Goal: Communication & Community: Answer question/provide support

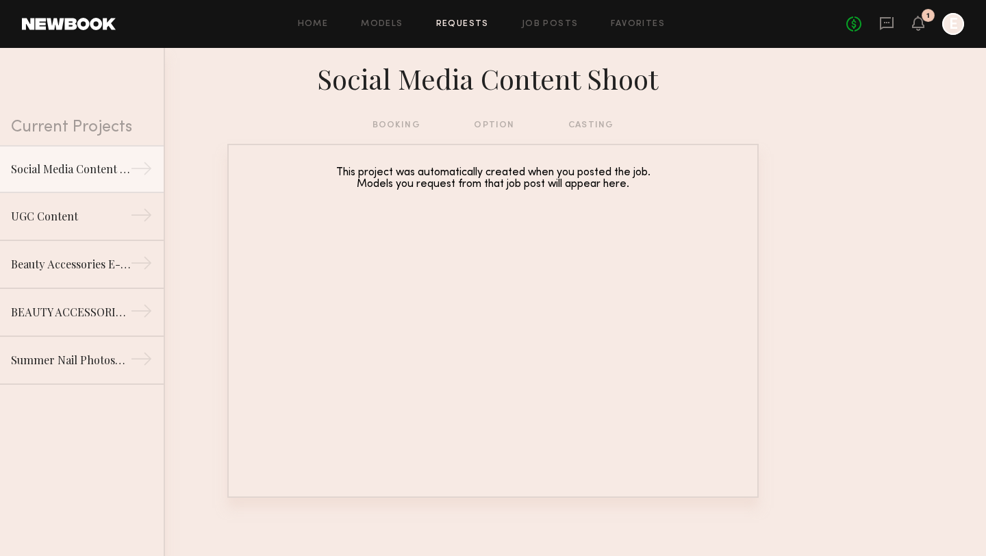
click at [473, 28] on div "Home Models Requests Job Posts Favorites Sign Out No fees up to $5,000 1 E" at bounding box center [540, 24] width 848 height 22
click at [88, 183] on link "Social Media Content Shoot →" at bounding box center [82, 168] width 164 height 48
click at [92, 171] on div "Social Media Content Shoot" at bounding box center [70, 168] width 119 height 16
click at [461, 29] on div "Home Models Requests Job Posts Favorites Sign Out No fees up to $5,000 1 E" at bounding box center [540, 24] width 848 height 22
click at [457, 25] on link "Requests" at bounding box center [462, 24] width 53 height 9
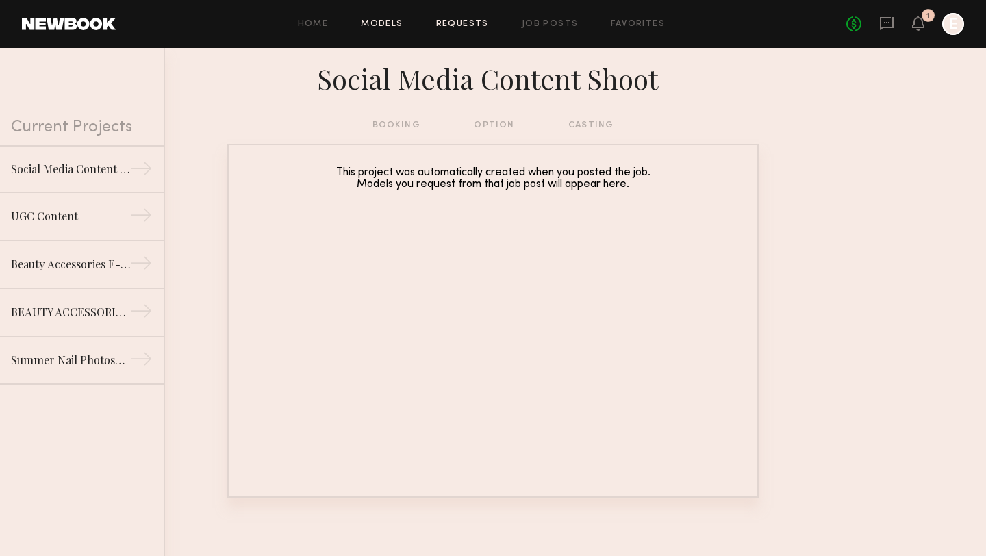
click at [390, 20] on link "Models" at bounding box center [382, 24] width 42 height 9
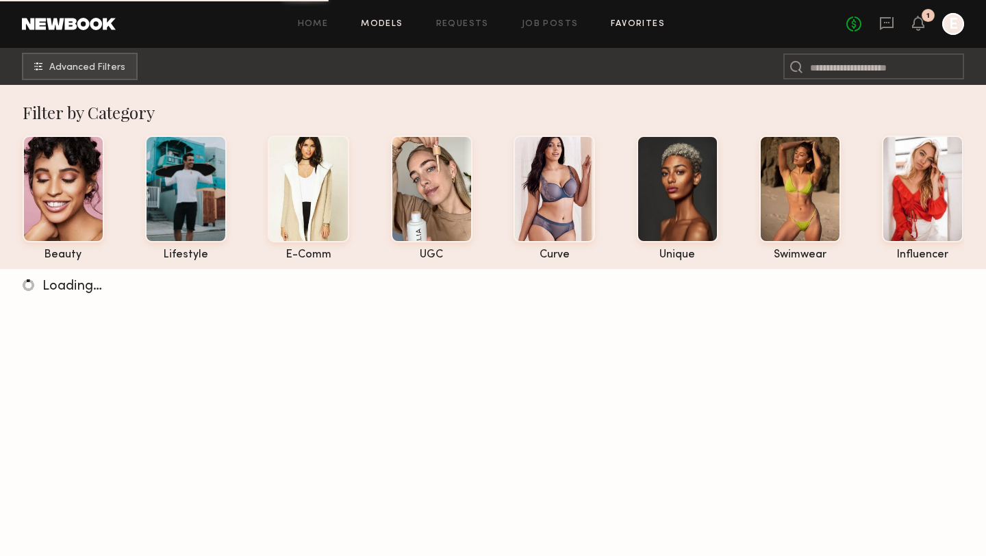
click at [631, 23] on link "Favorites" at bounding box center [638, 24] width 54 height 9
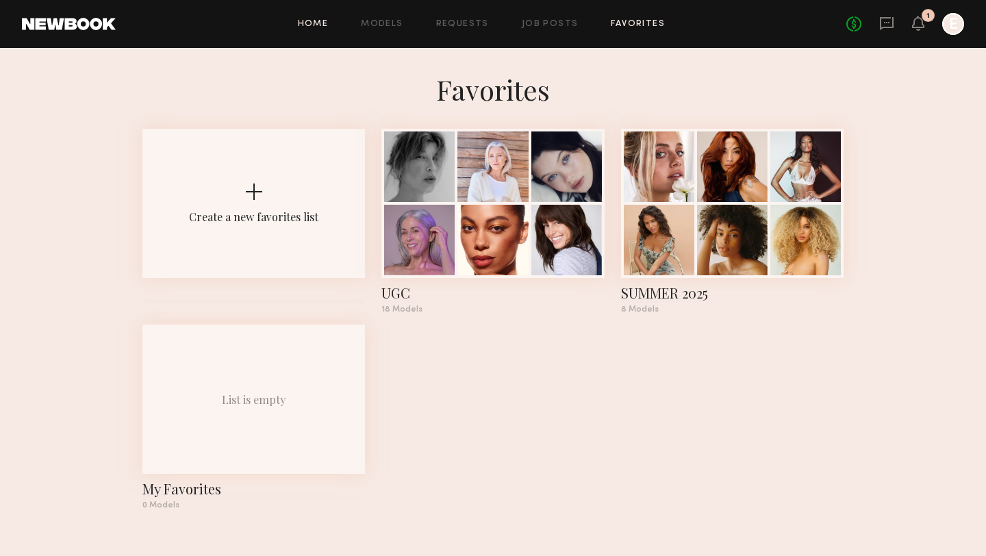
click at [302, 25] on link "Home" at bounding box center [313, 24] width 31 height 9
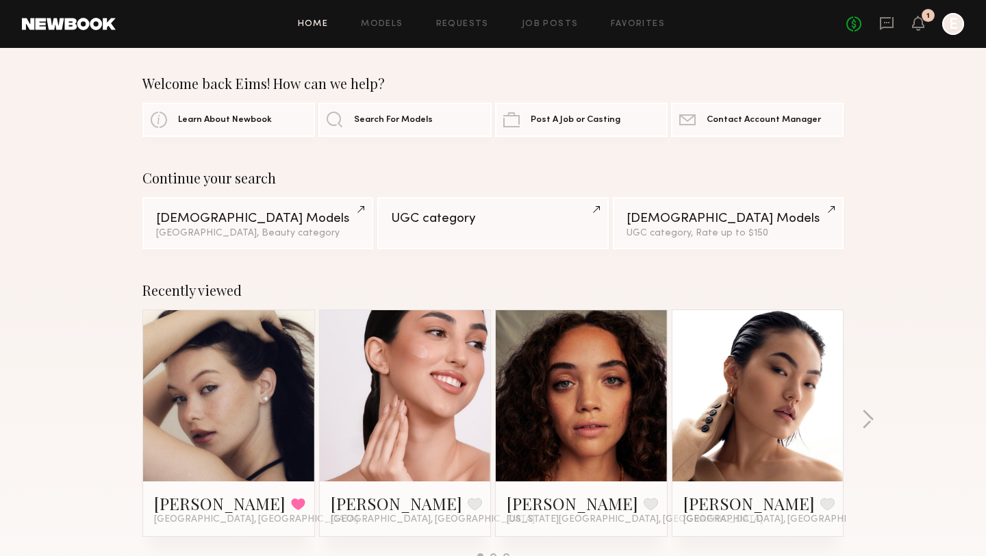
click at [544, 17] on div "Home Models Requests Job Posts Favorites Sign Out No fees up to $5,000 1 E" at bounding box center [540, 24] width 848 height 22
click at [544, 18] on div "Home Models Requests Job Posts Favorites Sign Out No fees up to $5,000 1 E" at bounding box center [540, 24] width 848 height 22
click at [544, 25] on link "Job Posts" at bounding box center [550, 24] width 57 height 9
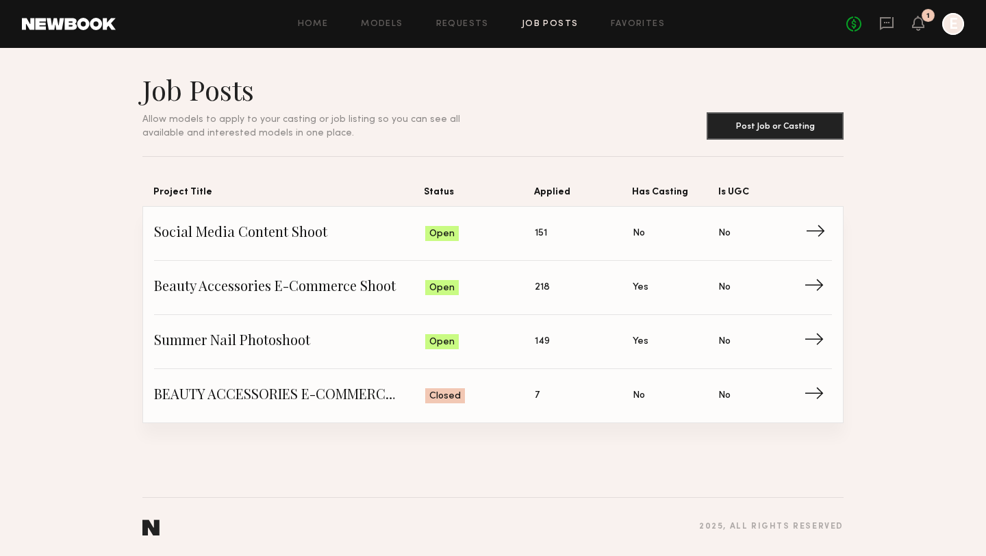
click at [279, 226] on span "Social Media Content Shoot" at bounding box center [289, 233] width 271 height 21
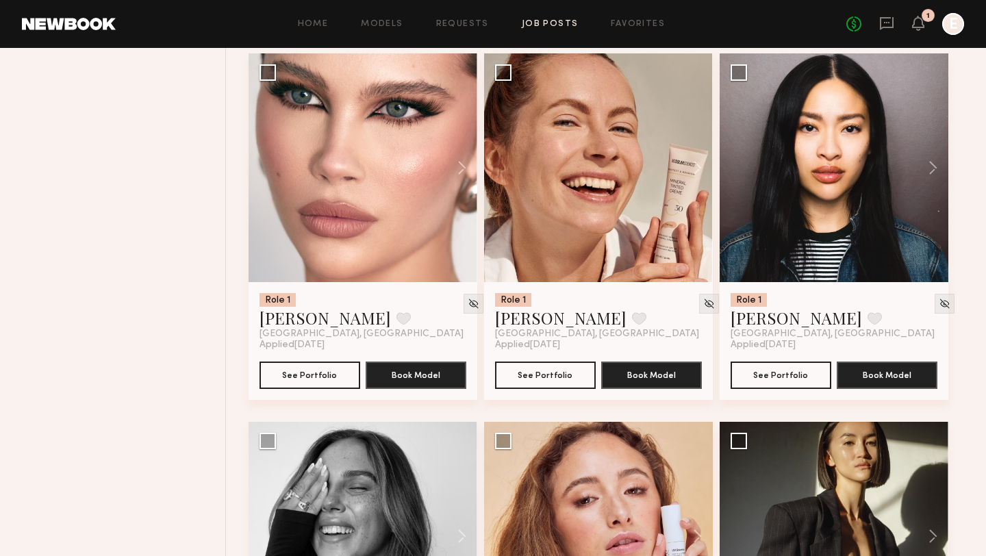
scroll to position [902, 0]
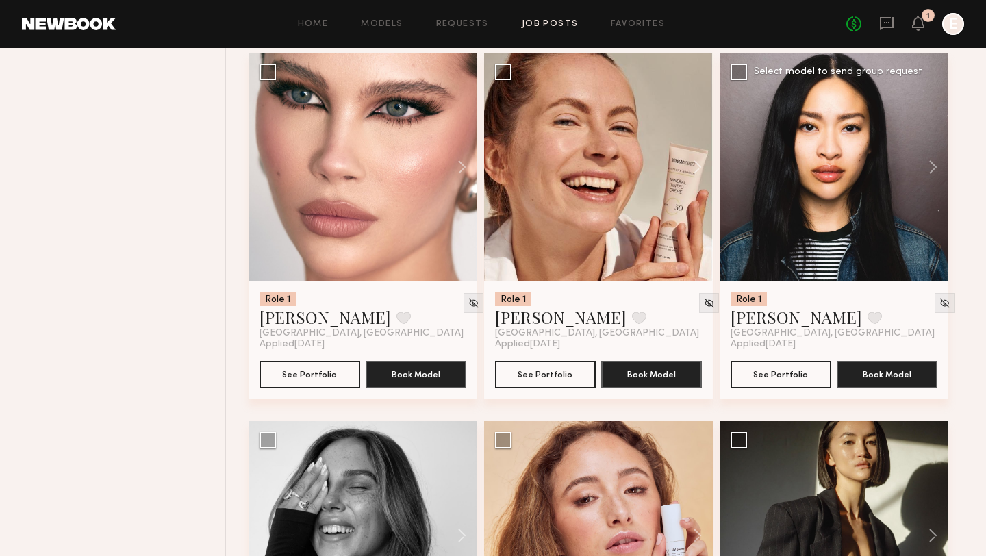
click at [826, 187] on div at bounding box center [834, 167] width 229 height 229
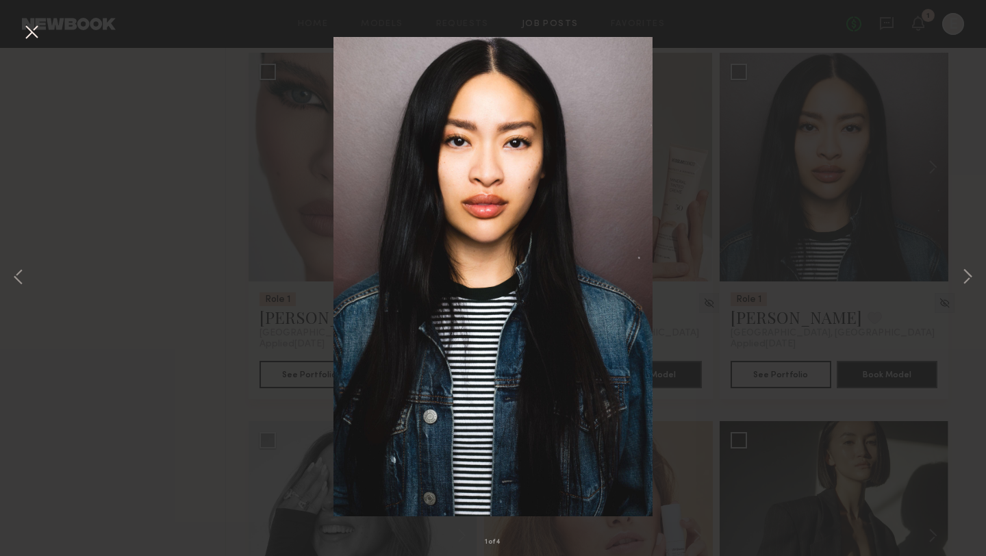
click at [698, 246] on div "1 of 4" at bounding box center [493, 278] width 986 height 556
click at [867, 304] on div "1 of 4" at bounding box center [493, 278] width 986 height 556
click at [31, 39] on button at bounding box center [32, 33] width 22 height 25
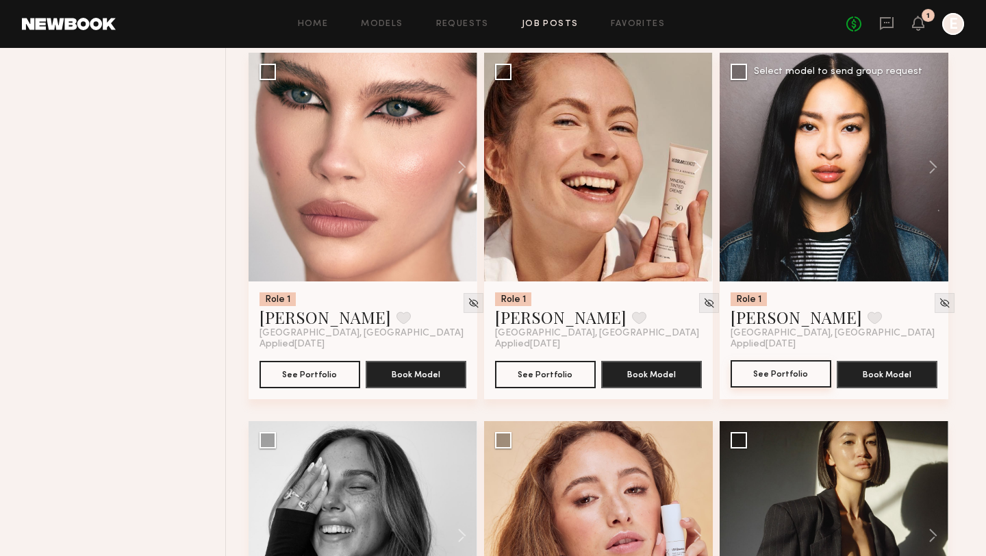
click at [789, 385] on button "See Portfolio" at bounding box center [781, 373] width 101 height 27
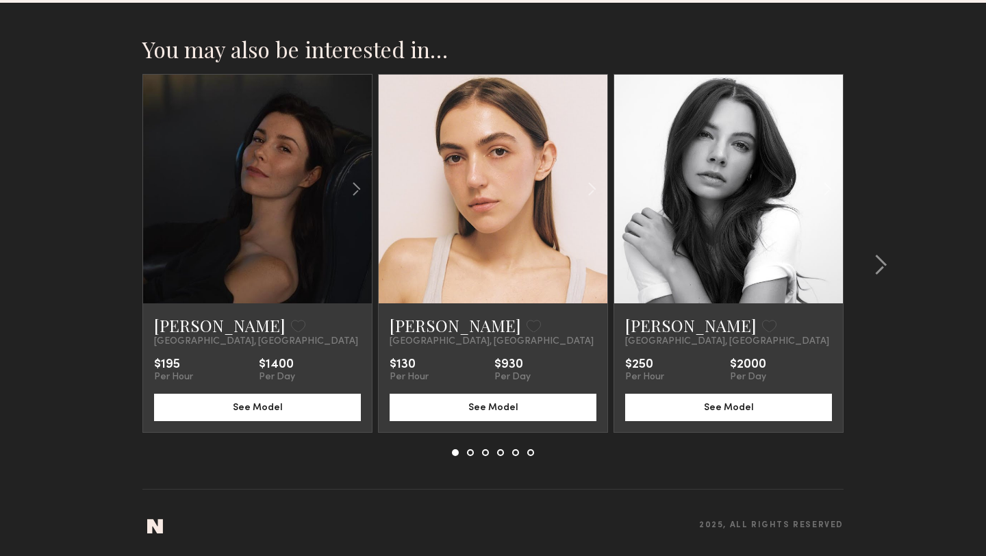
scroll to position [986, 0]
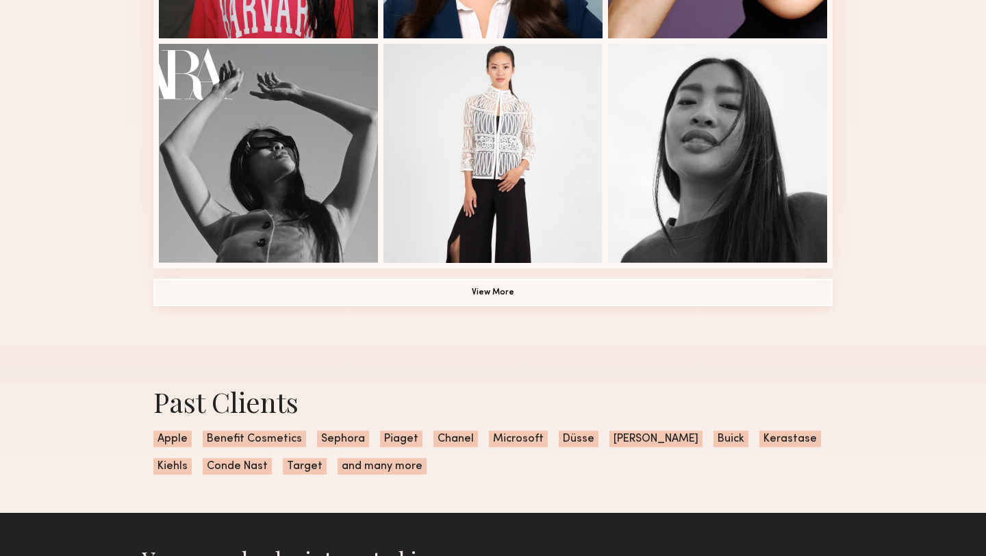
click at [441, 290] on button "View More" at bounding box center [492, 292] width 679 height 27
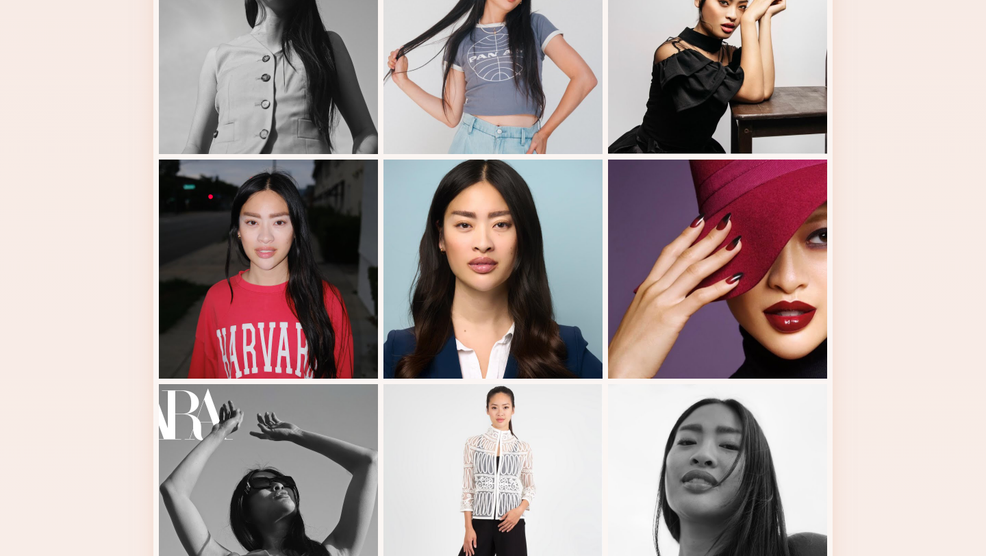
scroll to position [744, 0]
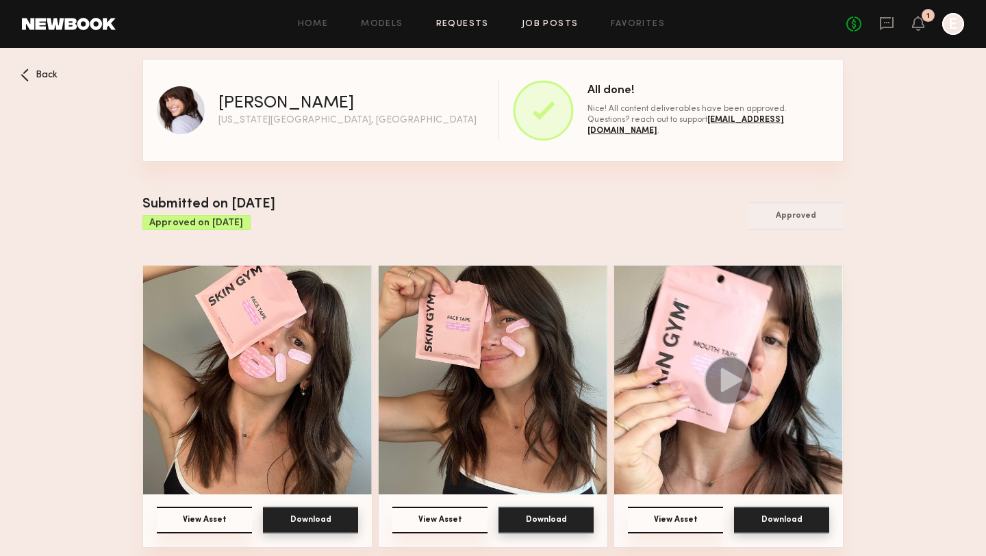
click at [548, 23] on link "Job Posts" at bounding box center [550, 24] width 57 height 9
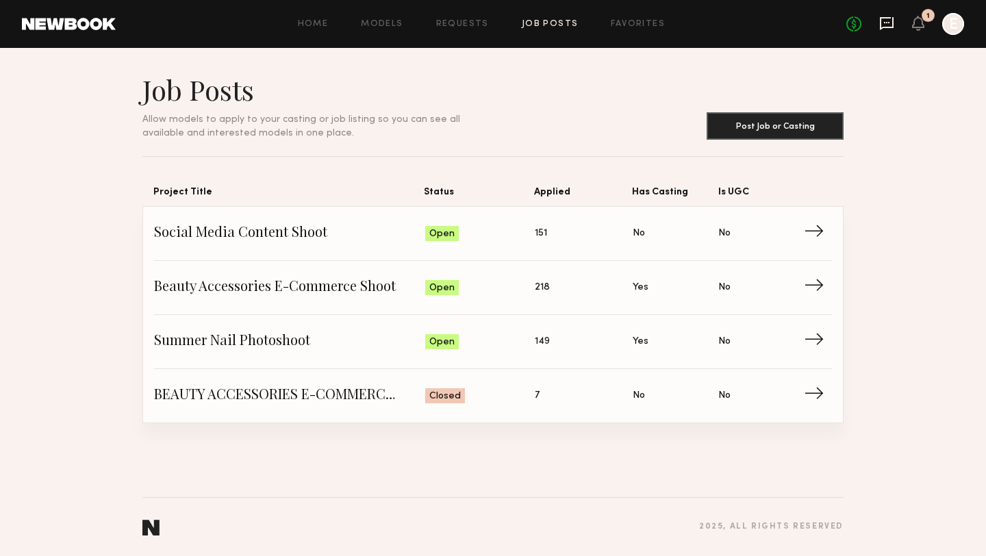
click at [891, 27] on icon at bounding box center [887, 23] width 14 height 13
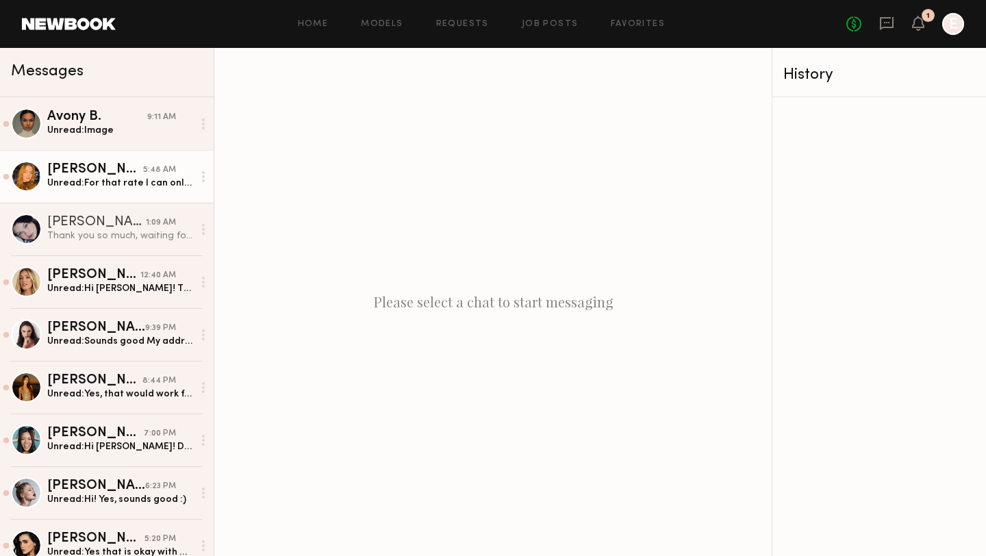
click at [102, 181] on div "Unread: For that rate I can only do unedited video, talking head/testimonial ty…" at bounding box center [120, 183] width 146 height 13
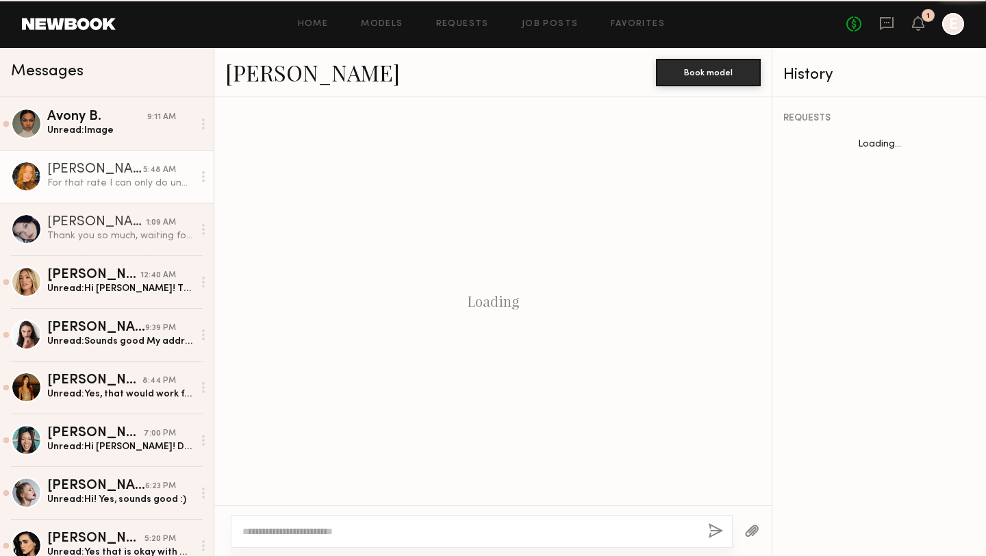
scroll to position [1775, 0]
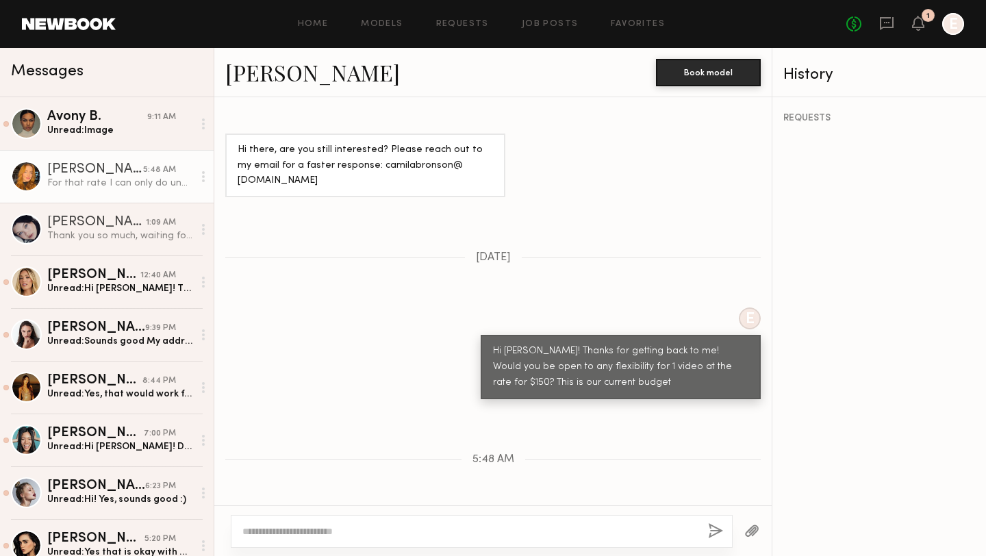
click at [351, 527] on textarea at bounding box center [469, 531] width 455 height 14
type textarea "**********"
click at [723, 527] on div "**********" at bounding box center [482, 531] width 502 height 33
click at [718, 529] on button "button" at bounding box center [715, 531] width 15 height 17
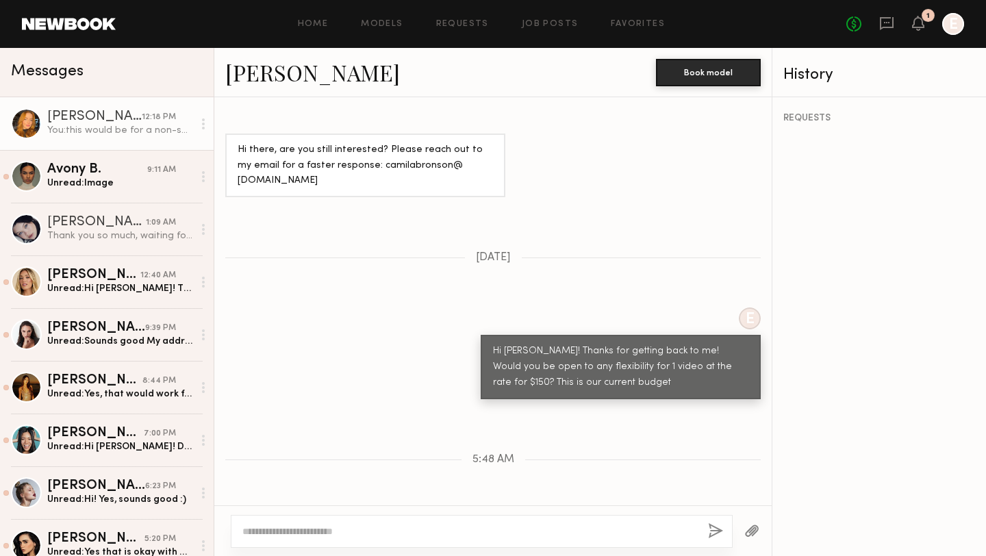
scroll to position [1960, 0]
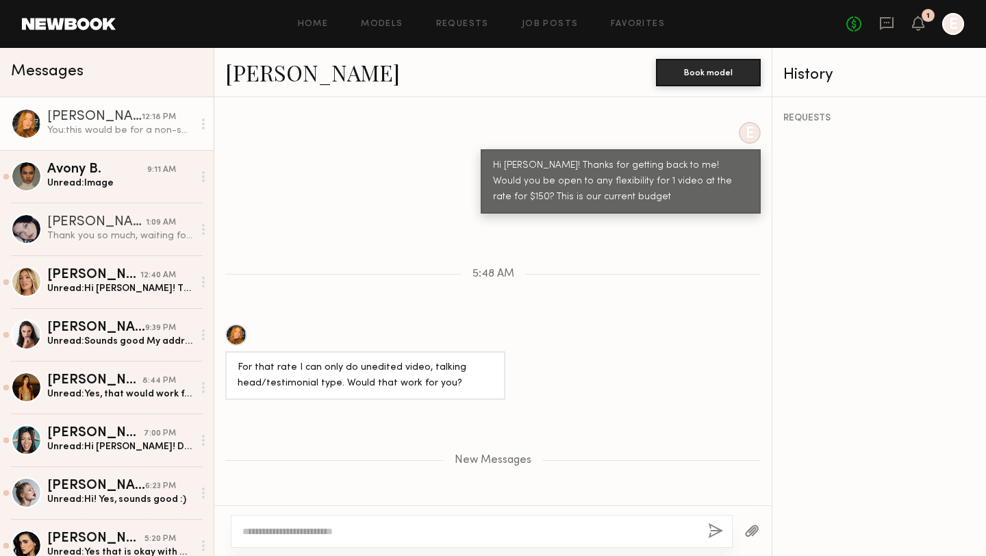
click at [364, 538] on div at bounding box center [482, 531] width 502 height 33
click at [356, 533] on textarea at bounding box center [469, 531] width 455 height 14
type textarea "**********"
click at [716, 527] on button "button" at bounding box center [715, 531] width 15 height 17
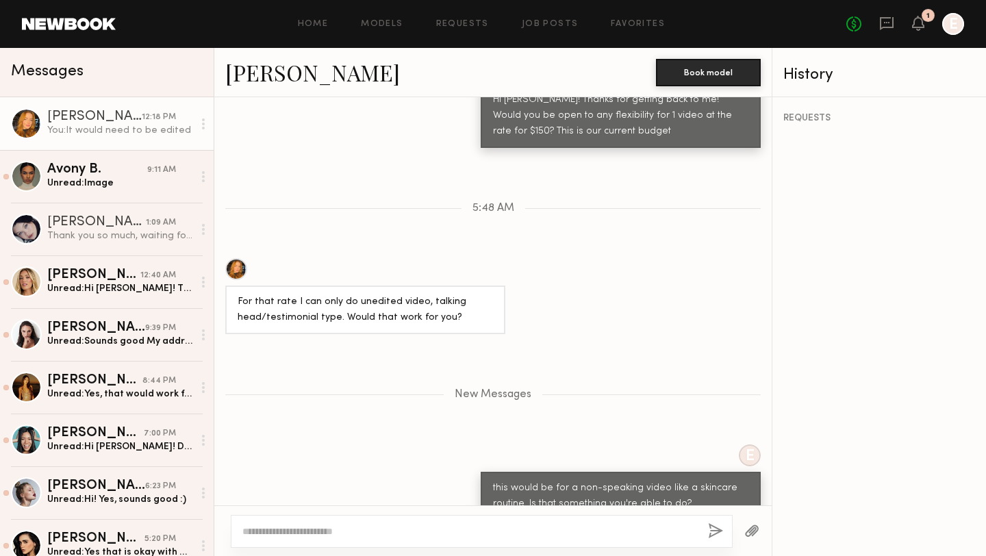
click at [708, 523] on button "button" at bounding box center [715, 531] width 15 height 17
click at [345, 529] on textarea at bounding box center [469, 531] width 455 height 14
type textarea "**********"
click at [711, 529] on button "button" at bounding box center [715, 531] width 15 height 17
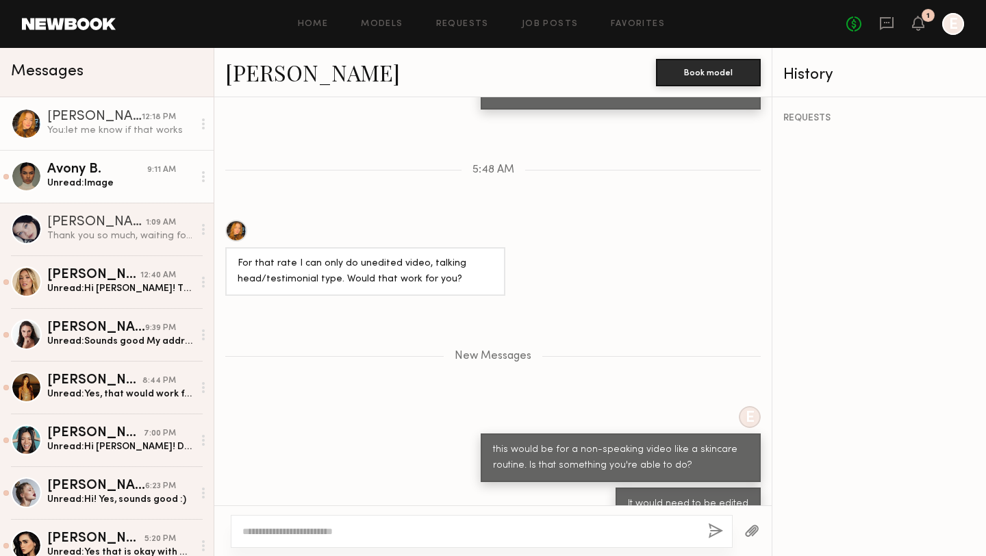
click at [83, 171] on div "Avony B." at bounding box center [97, 170] width 100 height 14
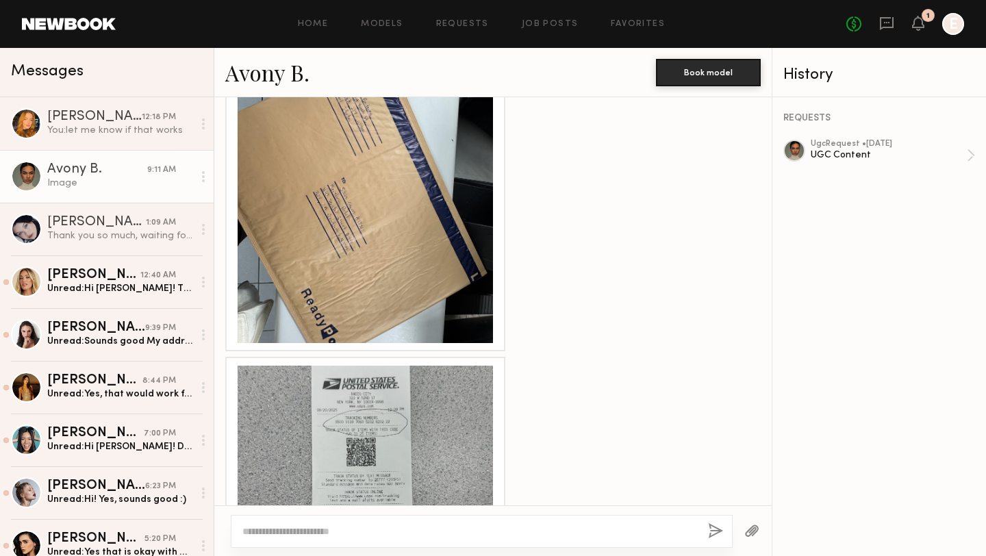
scroll to position [1092, 0]
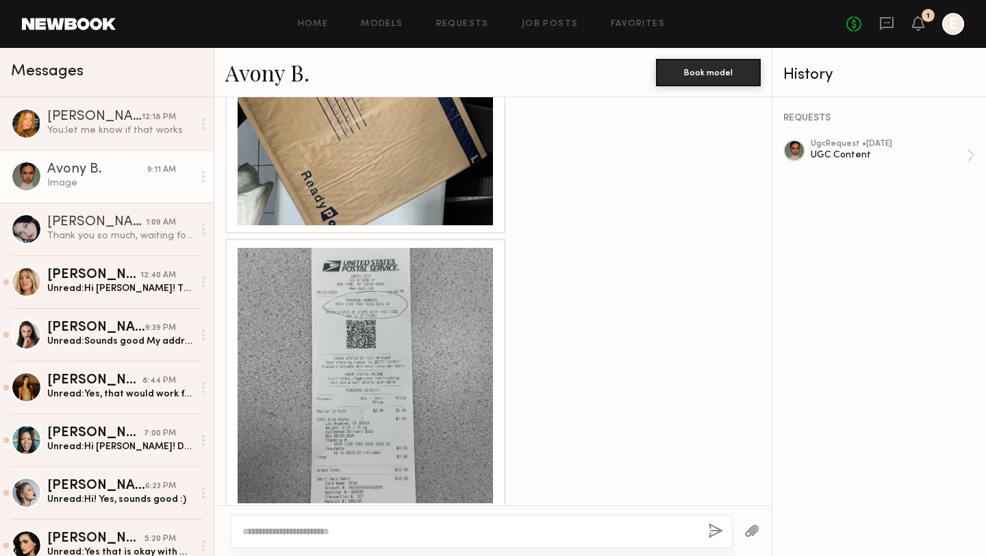
click at [352, 533] on textarea at bounding box center [469, 531] width 455 height 14
type textarea "**********"
click at [709, 524] on button "button" at bounding box center [715, 531] width 15 height 17
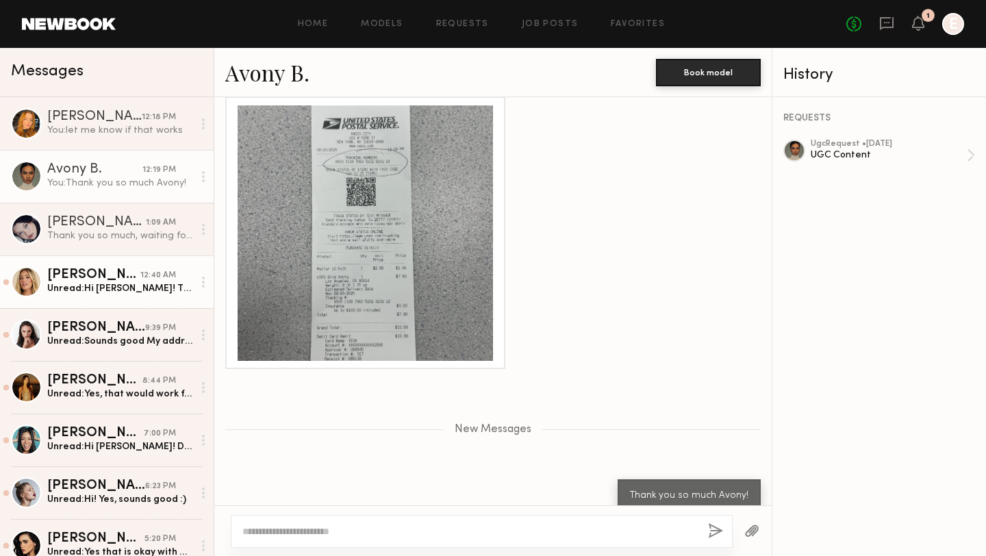
click at [96, 288] on div "Unread: Hi [PERSON_NAME]! Thank you so much for following up! My typical rate f…" at bounding box center [120, 288] width 146 height 13
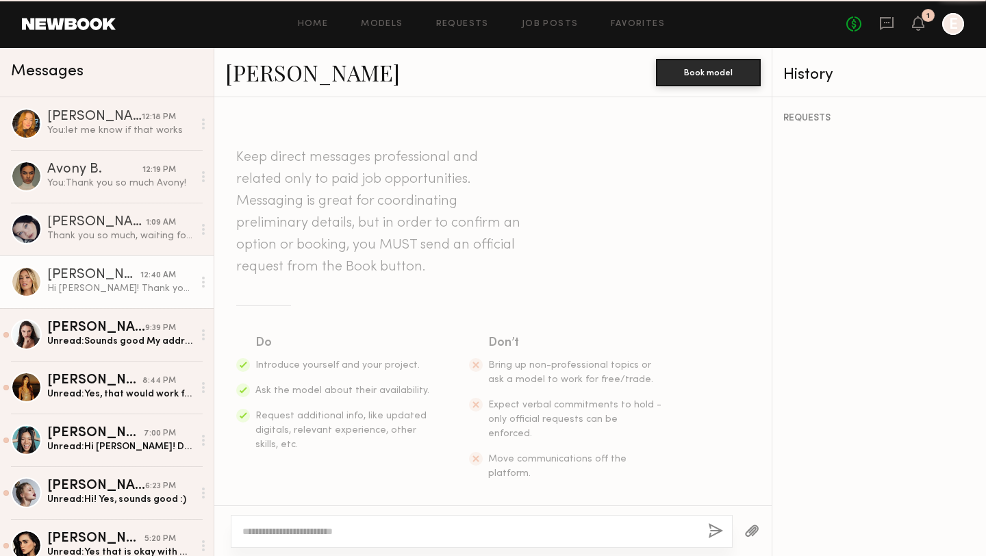
scroll to position [1040, 0]
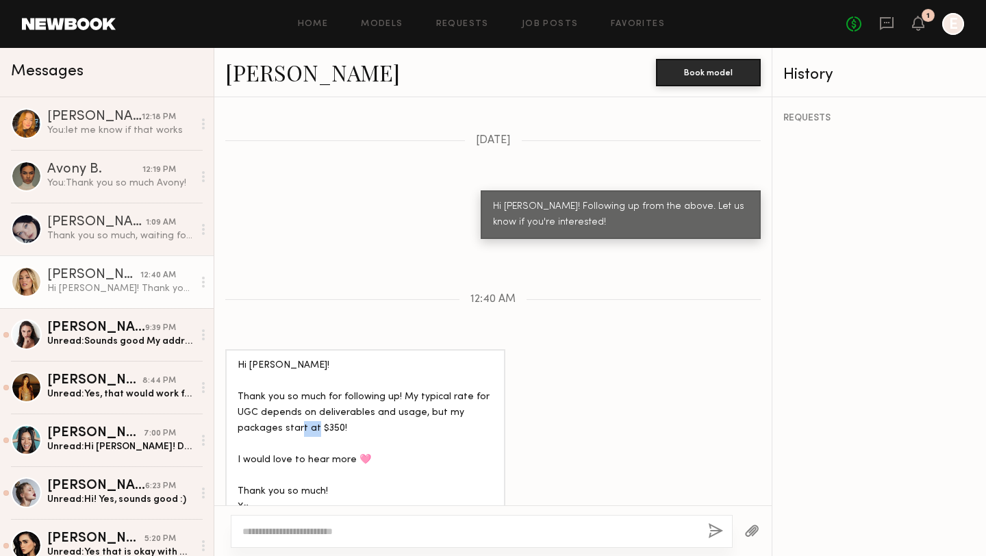
drag, startPoint x: 346, startPoint y: 400, endPoint x: 318, endPoint y: 394, distance: 28.6
click at [318, 394] on div "Hi [PERSON_NAME]! Thank you so much for following up! My typical rate for UGC d…" at bounding box center [365, 436] width 255 height 157
click at [111, 127] on div "You: let me know if that works" at bounding box center [120, 130] width 146 height 13
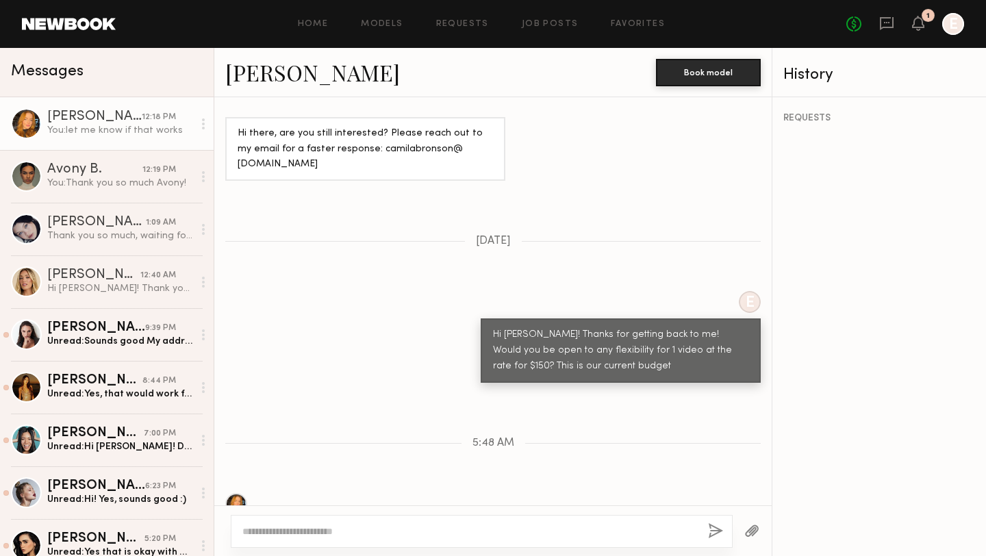
scroll to position [1775, 0]
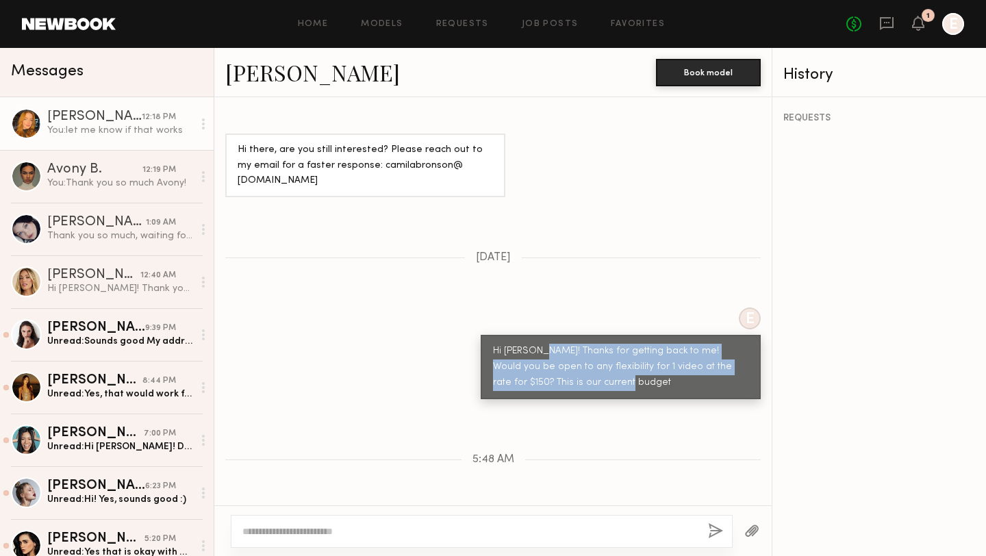
drag, startPoint x: 584, startPoint y: 322, endPoint x: 542, endPoint y: 286, distance: 55.3
click at [542, 344] on div "Hi [PERSON_NAME]! Thanks for getting back to me! Would you be open to any flexi…" at bounding box center [620, 367] width 255 height 47
copy div "Thanks for getting back to me! Would you be open to any flexibility for 1 video…"
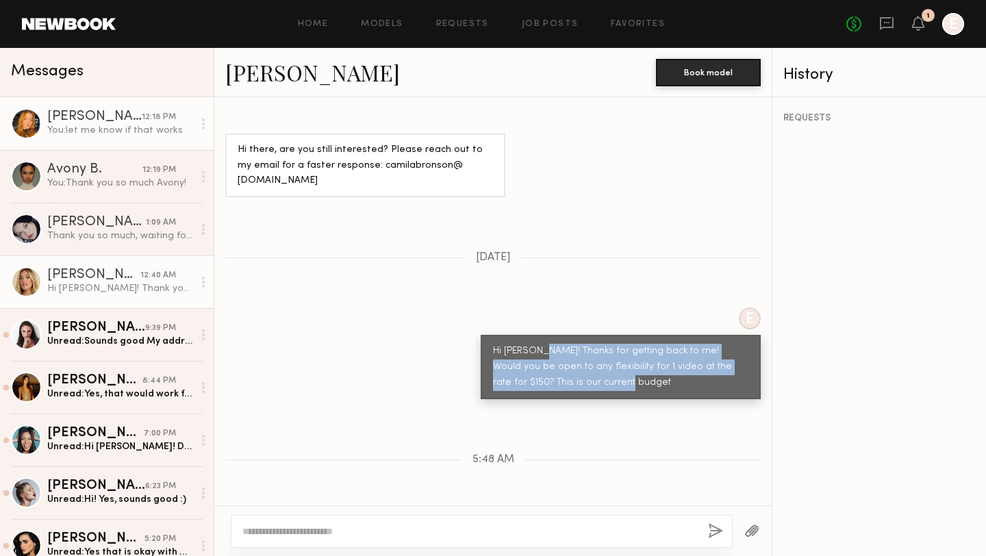
click at [74, 282] on div "Hi [PERSON_NAME]! Thank you so much for following up! My typical rate for UGC d…" at bounding box center [120, 288] width 146 height 13
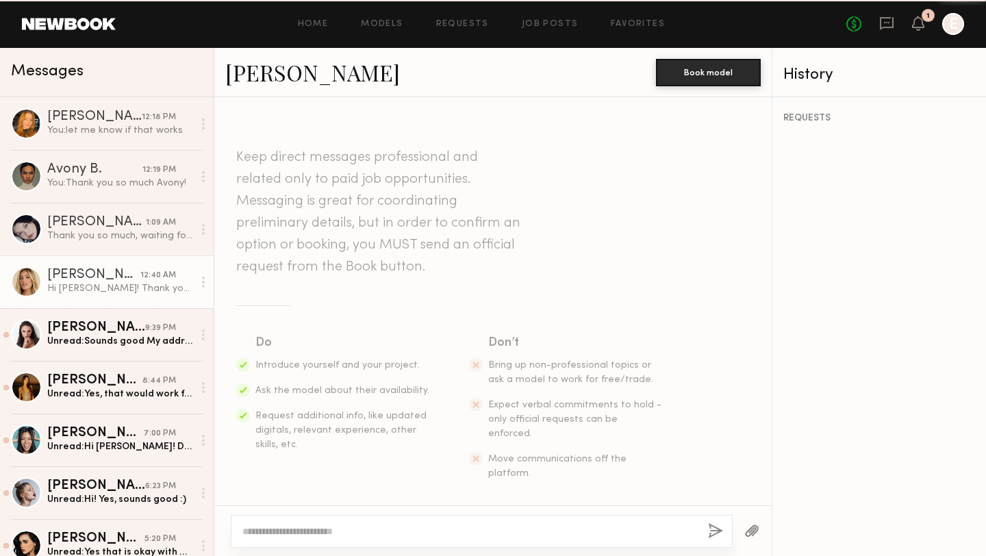
scroll to position [1040, 0]
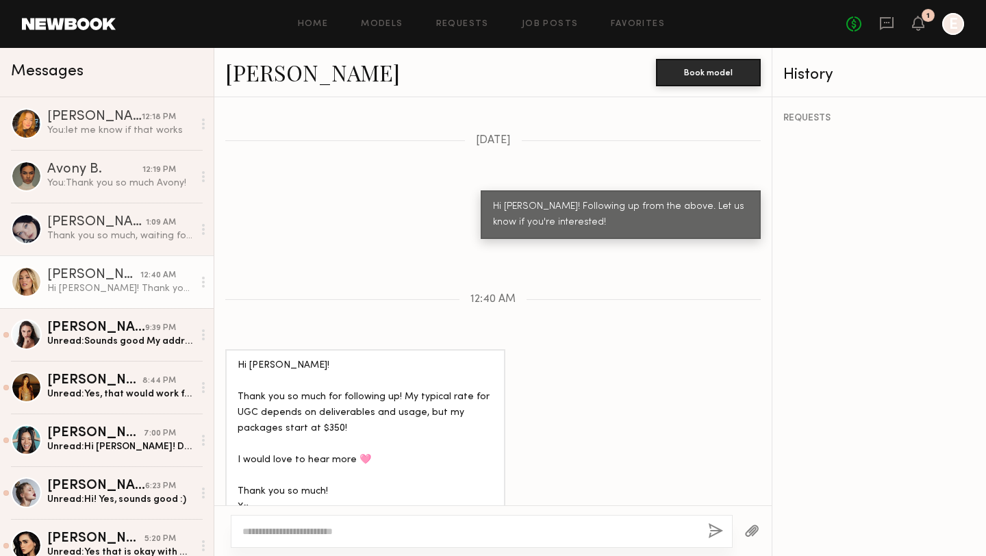
click at [392, 532] on textarea at bounding box center [469, 531] width 455 height 14
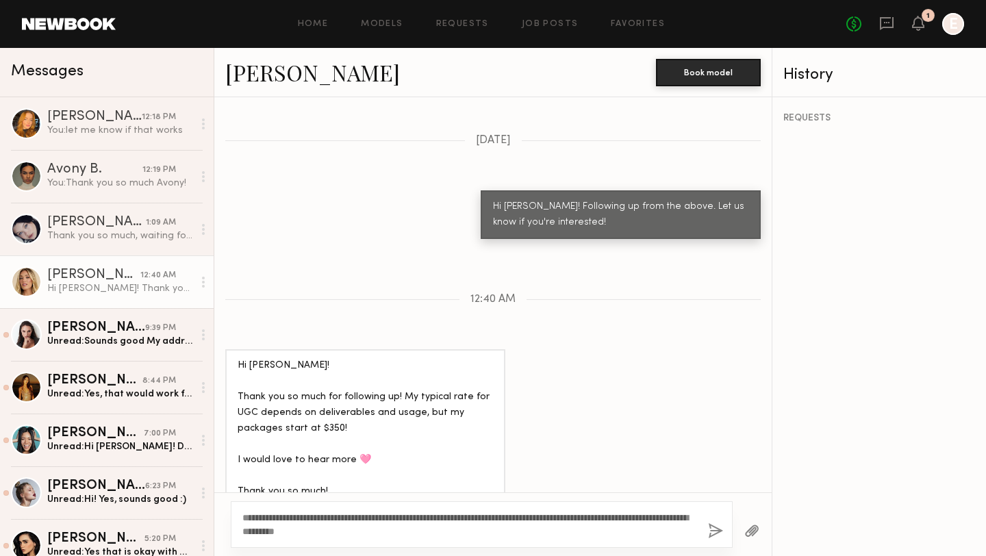
type textarea "**********"
click at [708, 530] on button "button" at bounding box center [715, 531] width 15 height 17
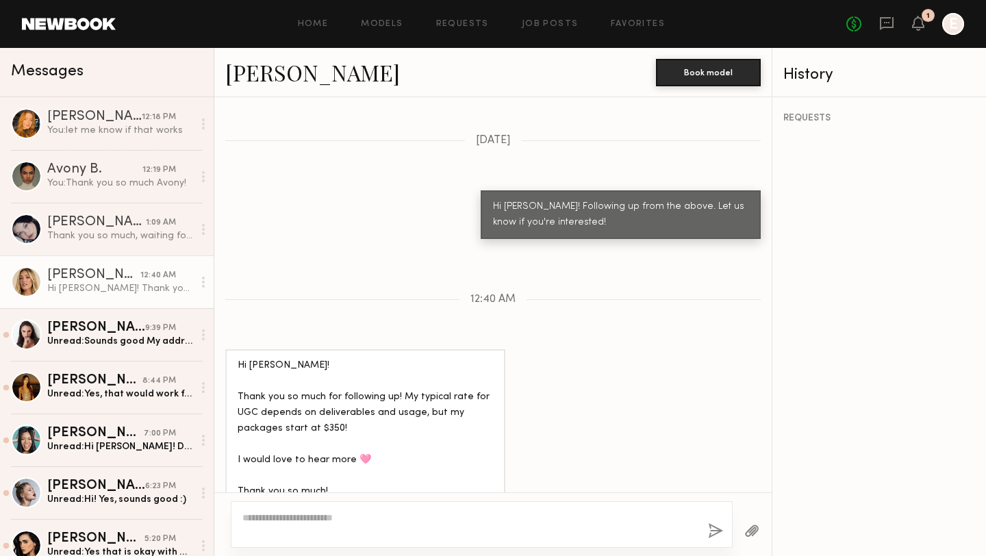
scroll to position [1241, 0]
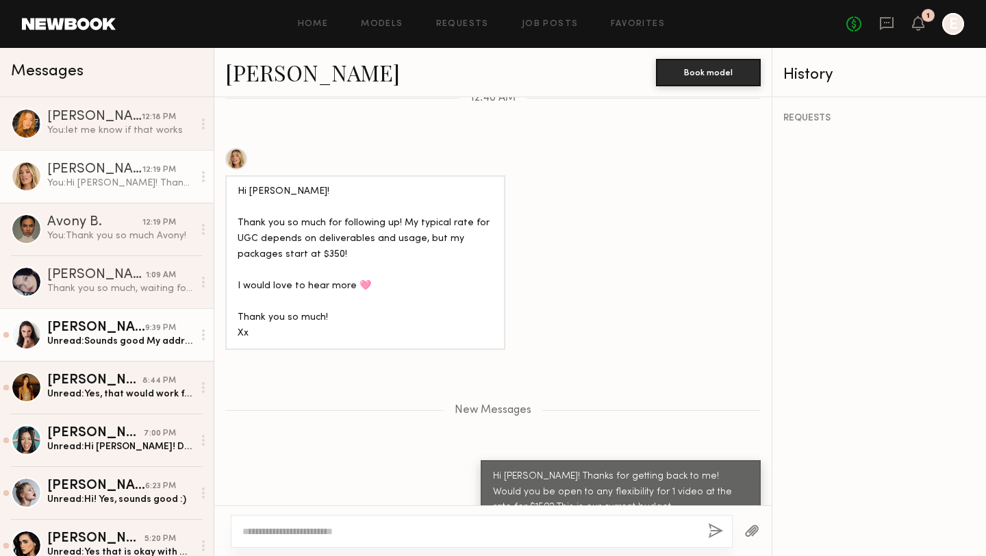
click at [90, 336] on div "Unread: Sounds good My address [STREET_ADDRESS]" at bounding box center [120, 341] width 146 height 13
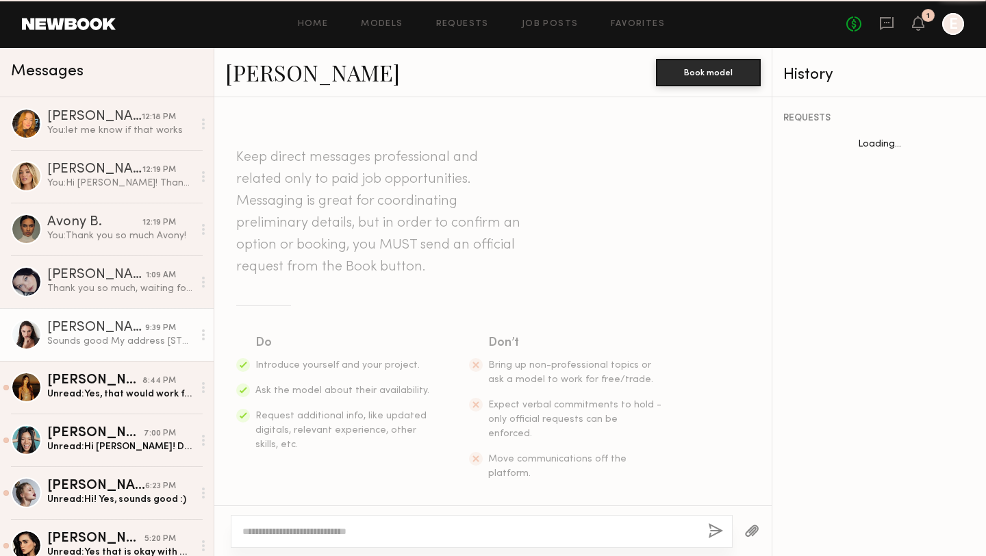
scroll to position [1343, 0]
